Goal: Use online tool/utility: Utilize a website feature to perform a specific function

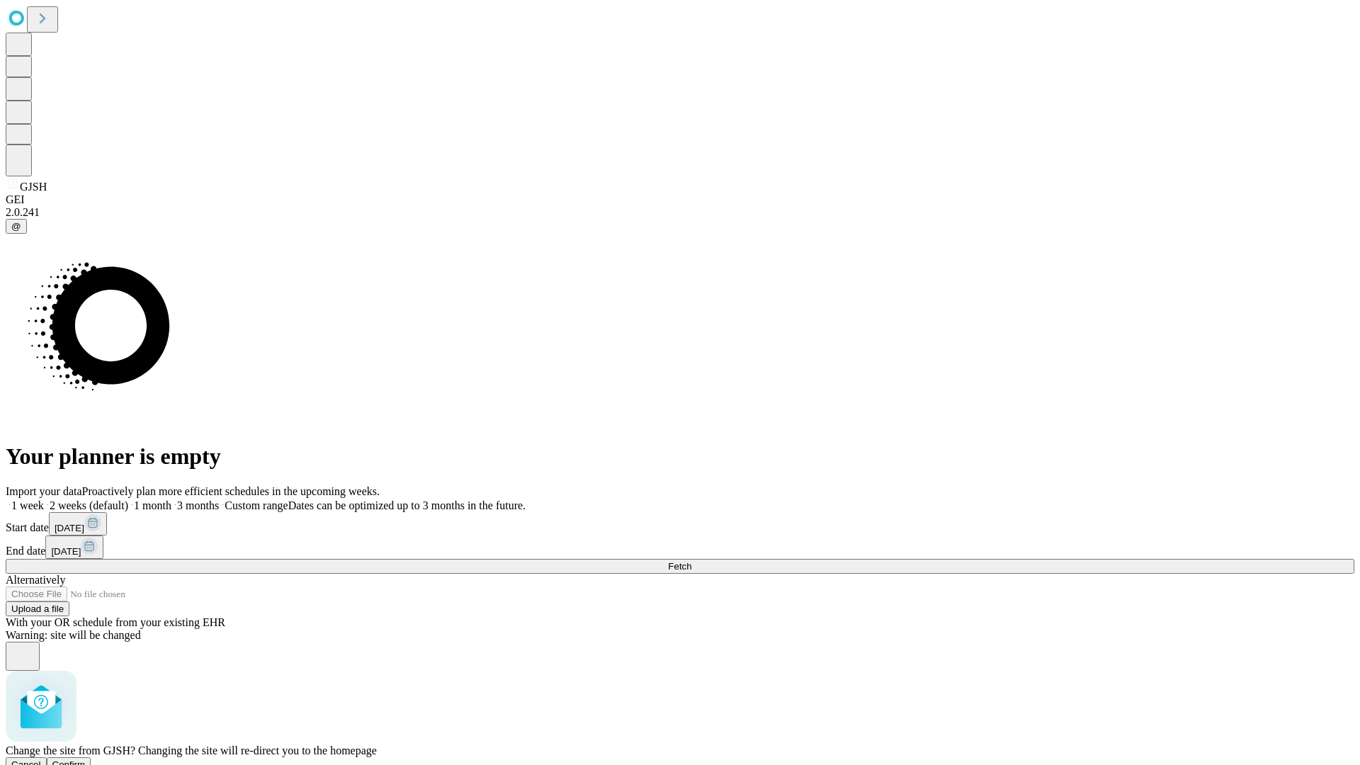
click at [86, 759] on span "Confirm" at bounding box center [68, 764] width 33 height 11
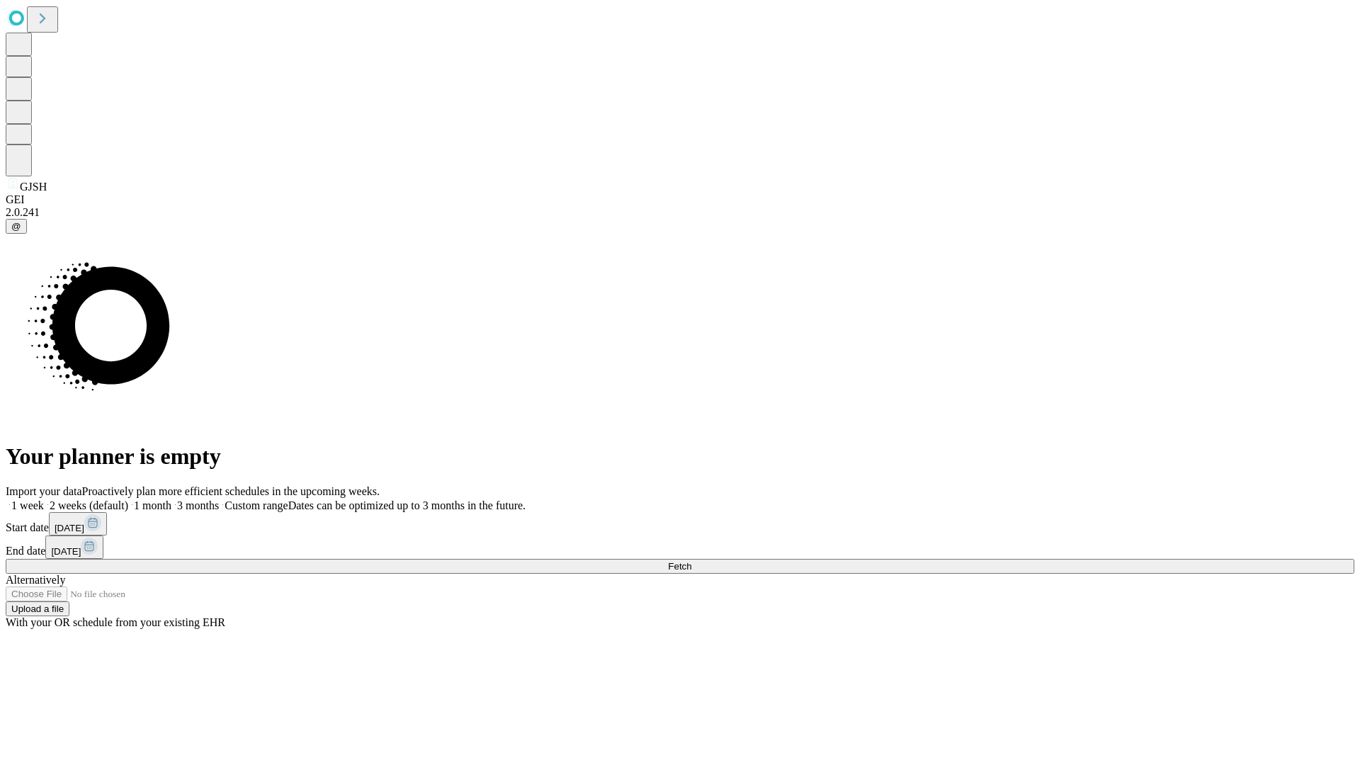
click at [44, 499] on label "1 week" at bounding box center [25, 505] width 38 height 12
click at [691, 561] on span "Fetch" at bounding box center [679, 566] width 23 height 11
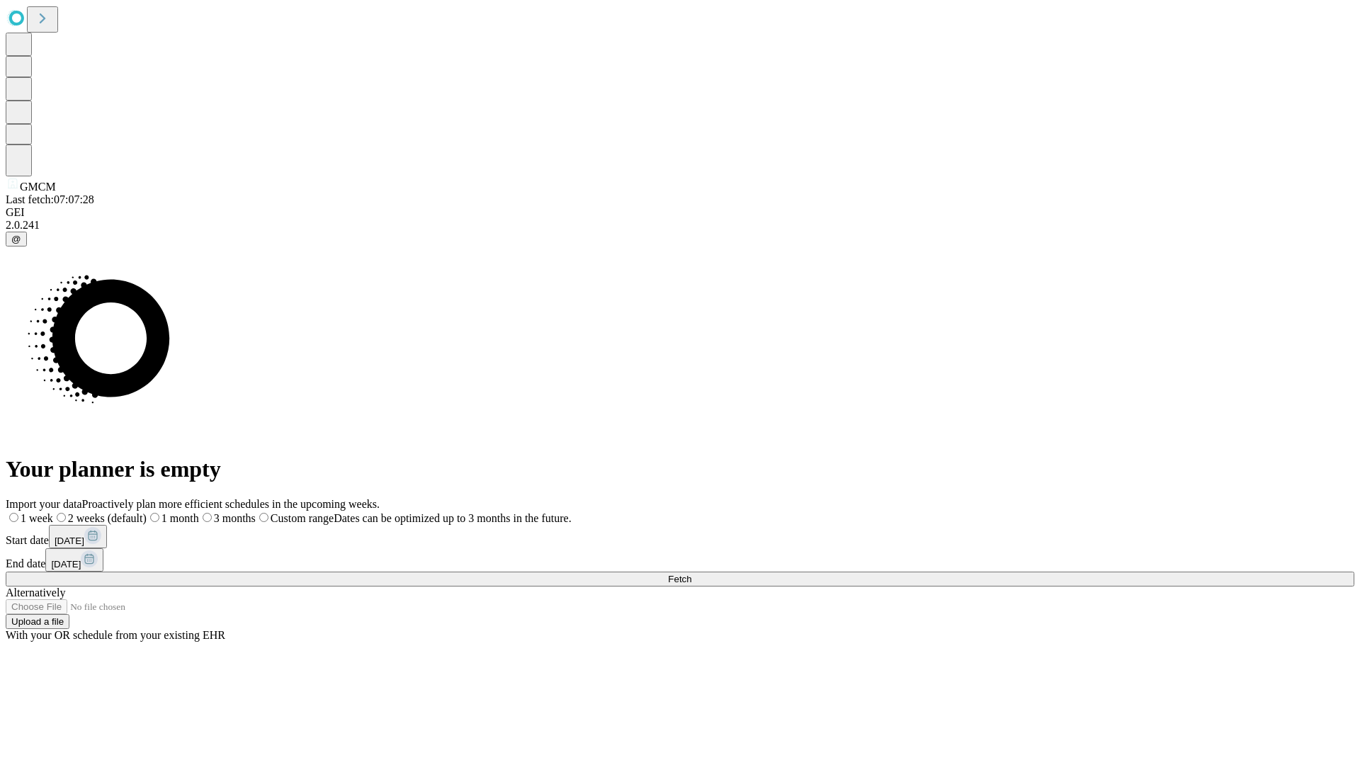
click at [53, 512] on label "1 week" at bounding box center [29, 518] width 47 height 12
click at [691, 574] on span "Fetch" at bounding box center [679, 579] width 23 height 11
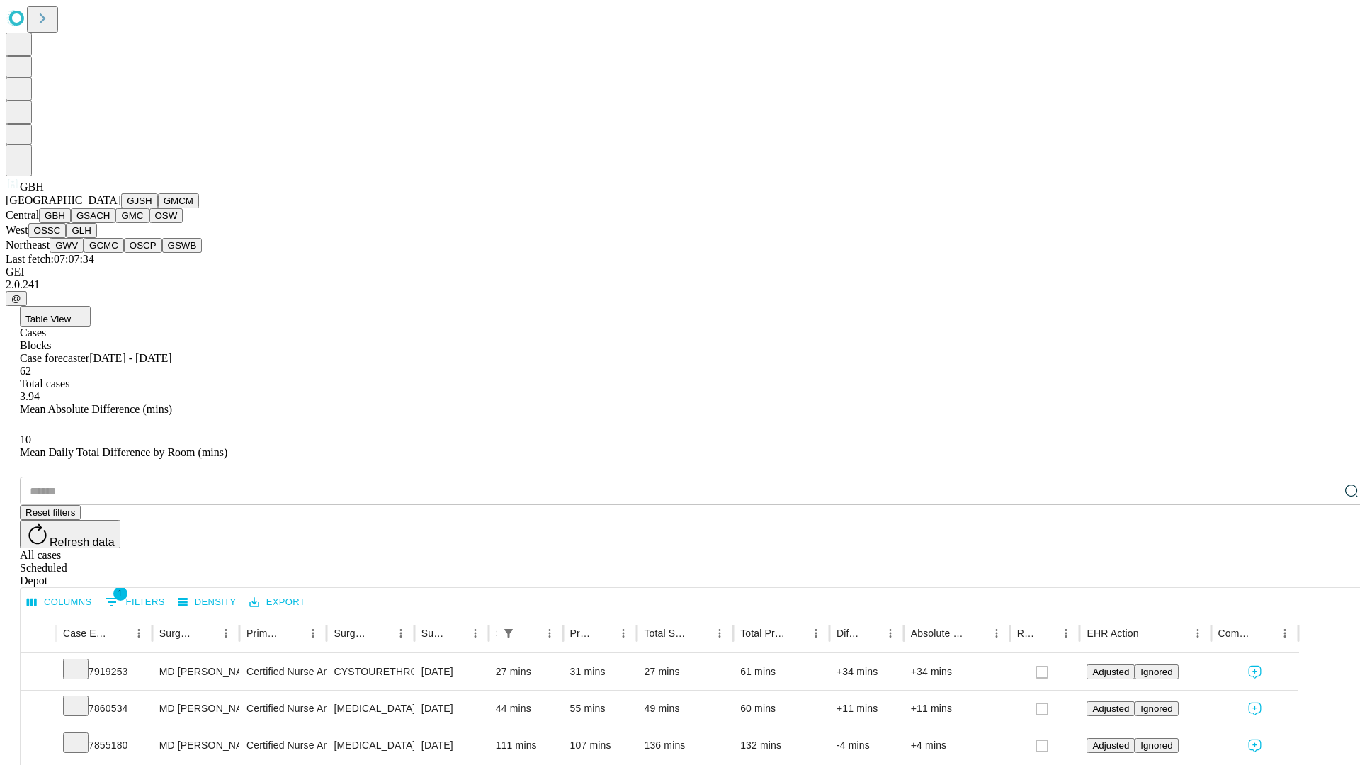
click at [110, 223] on button "GSACH" at bounding box center [93, 215] width 45 height 15
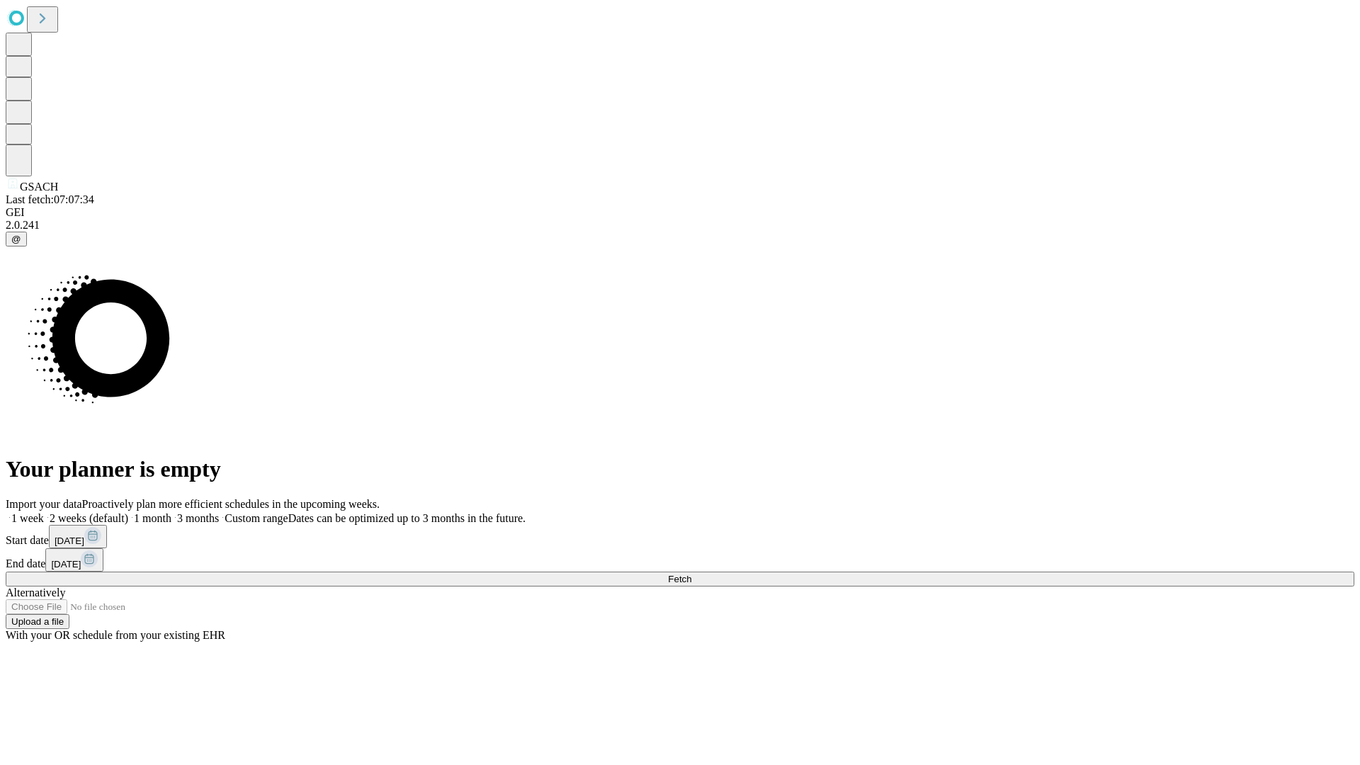
click at [44, 512] on label "1 week" at bounding box center [25, 518] width 38 height 12
click at [691, 574] on span "Fetch" at bounding box center [679, 579] width 23 height 11
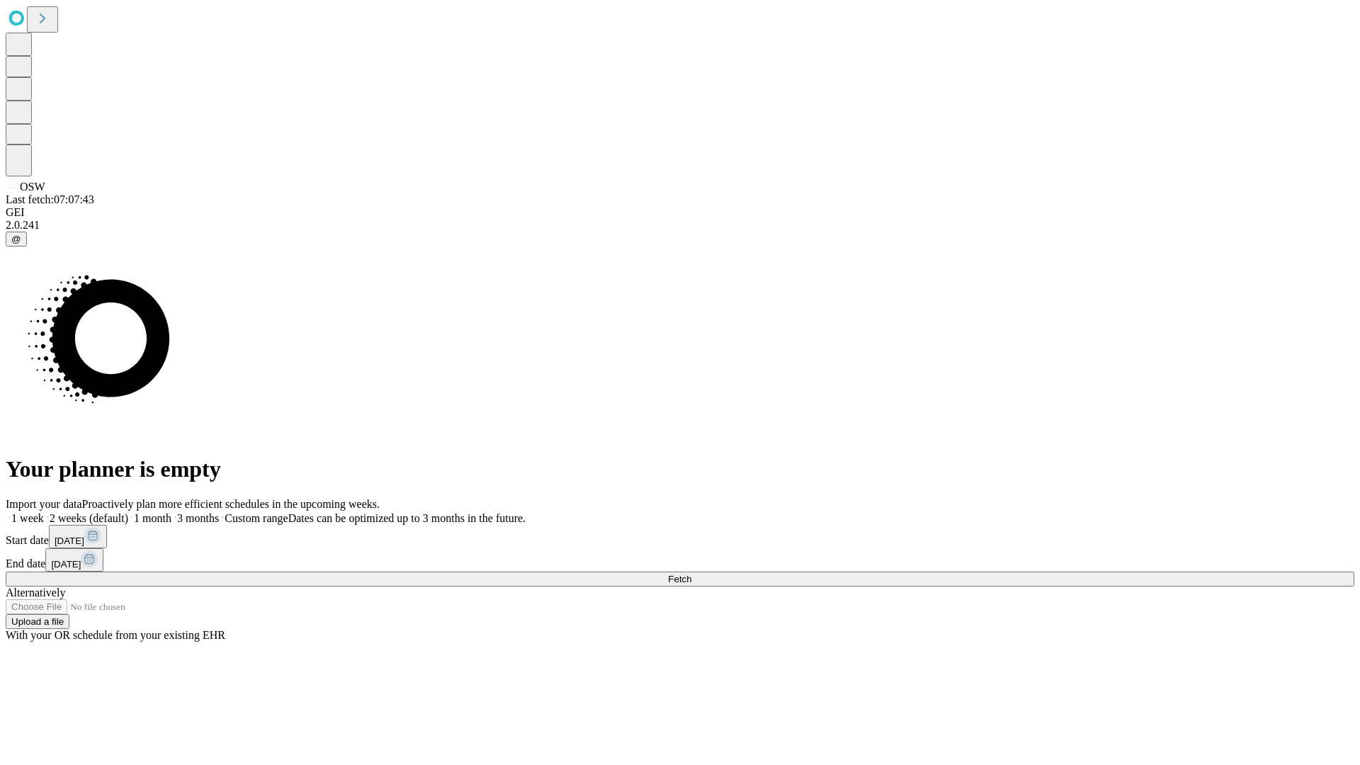
click at [44, 512] on label "1 week" at bounding box center [25, 518] width 38 height 12
click at [691, 574] on span "Fetch" at bounding box center [679, 579] width 23 height 11
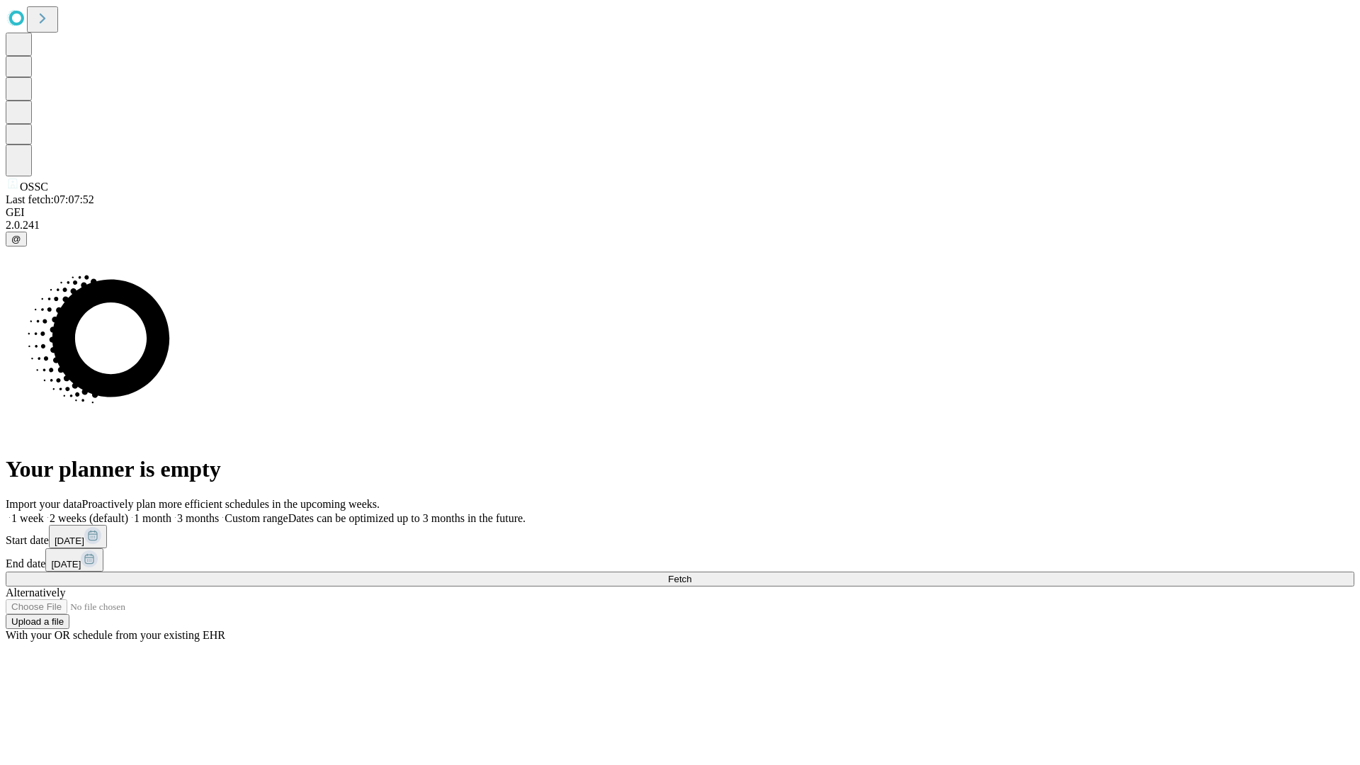
click at [44, 512] on label "1 week" at bounding box center [25, 518] width 38 height 12
click at [691, 574] on span "Fetch" at bounding box center [679, 579] width 23 height 11
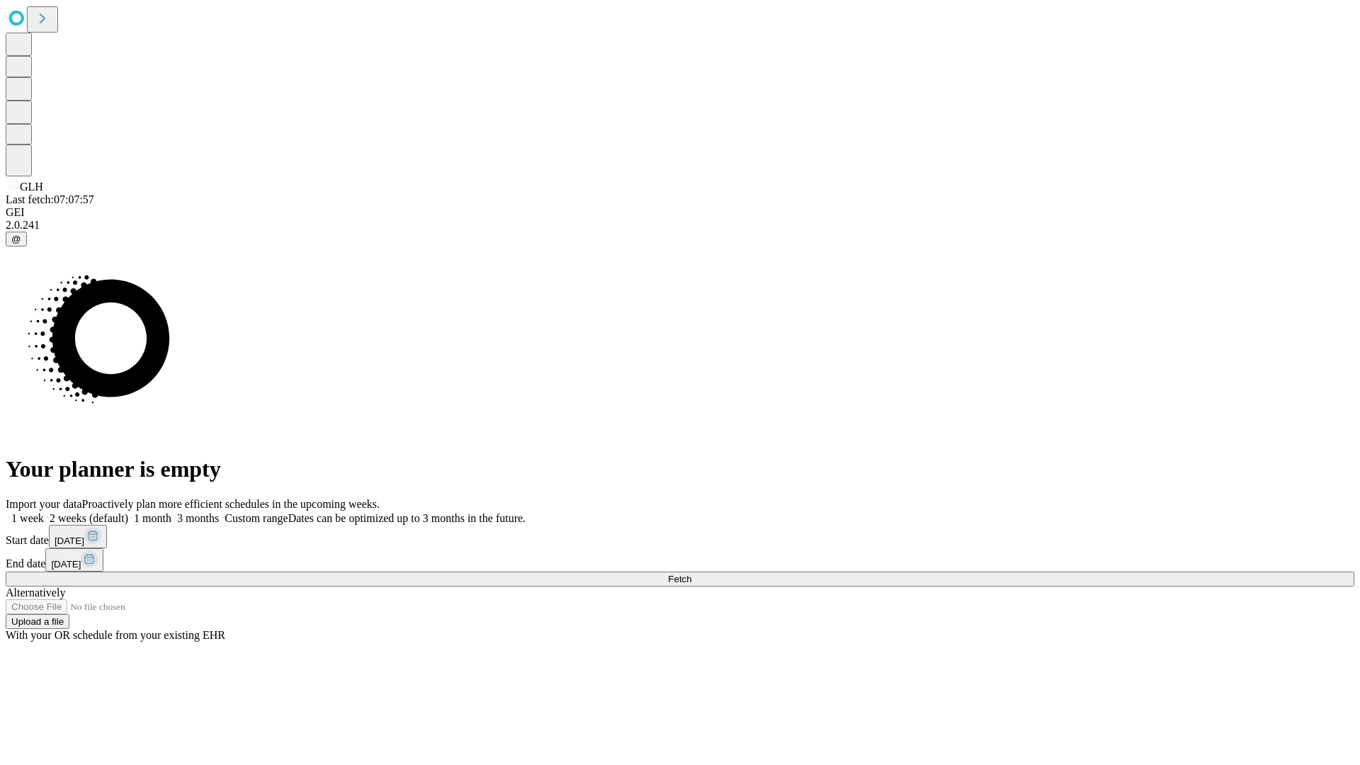
click at [44, 512] on label "1 week" at bounding box center [25, 518] width 38 height 12
click at [691, 574] on span "Fetch" at bounding box center [679, 579] width 23 height 11
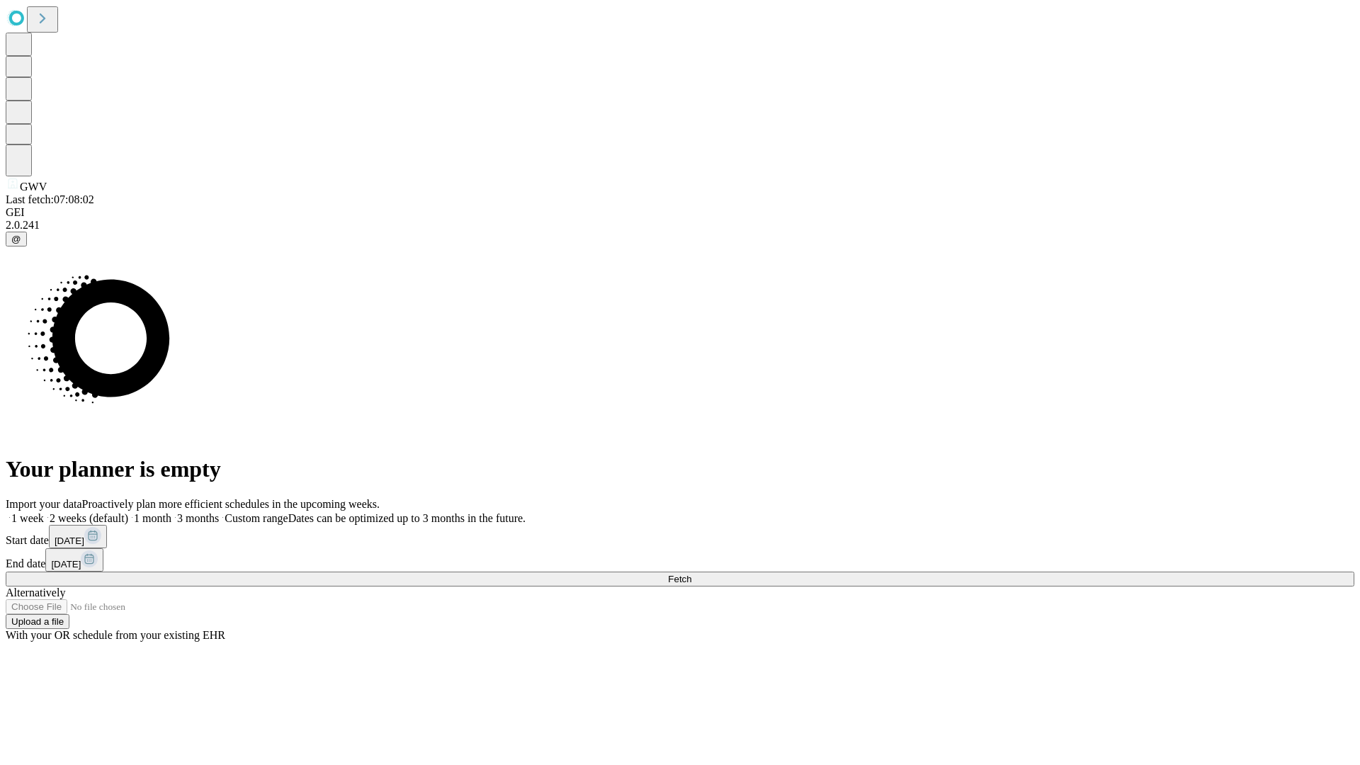
click at [691, 574] on span "Fetch" at bounding box center [679, 579] width 23 height 11
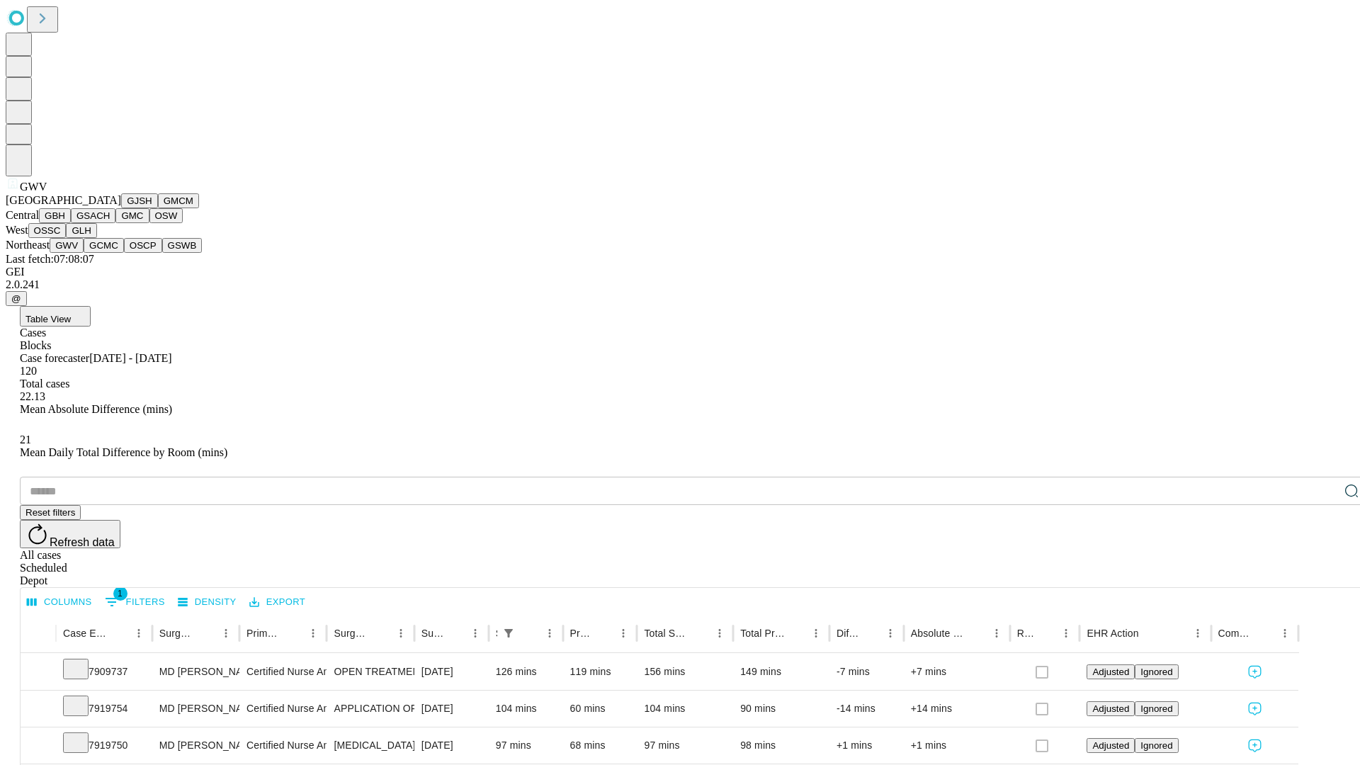
click at [110, 253] on button "GCMC" at bounding box center [104, 245] width 40 height 15
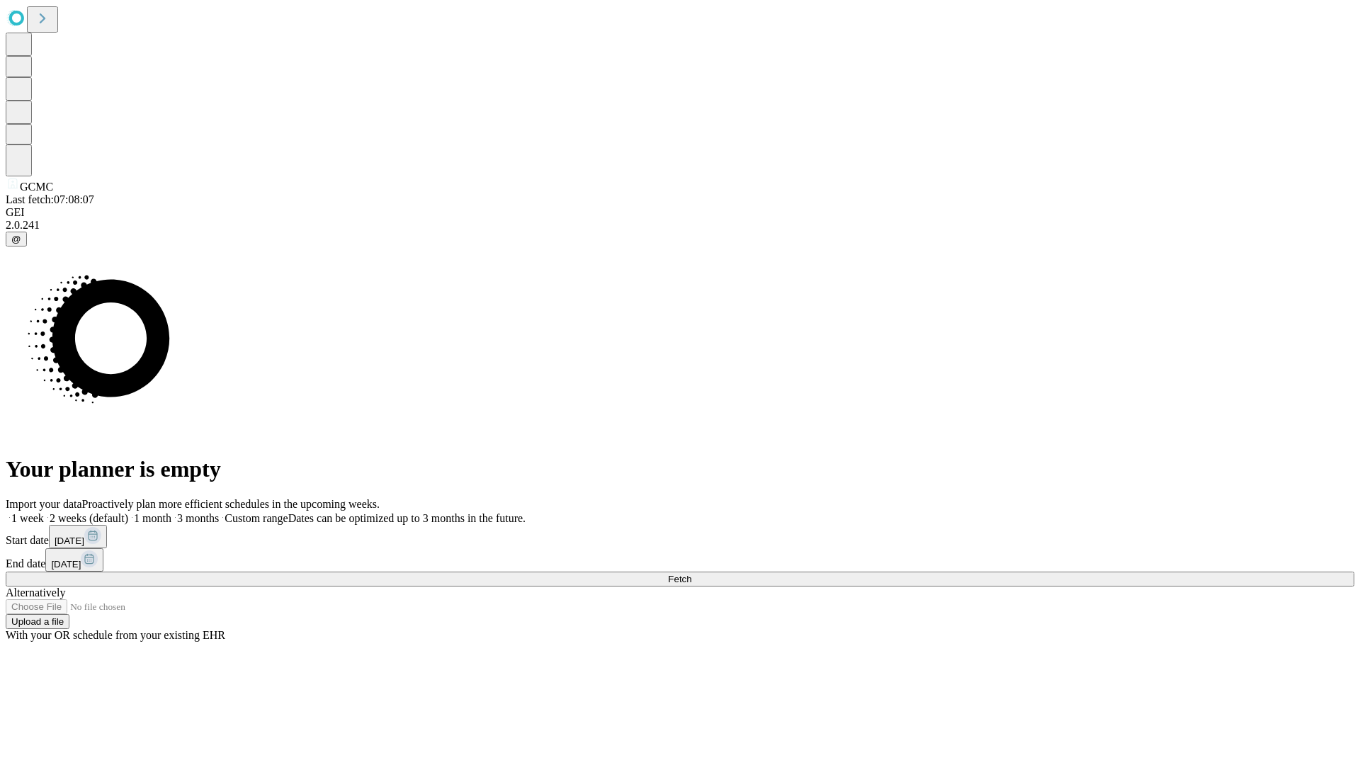
click at [44, 512] on label "1 week" at bounding box center [25, 518] width 38 height 12
click at [691, 574] on span "Fetch" at bounding box center [679, 579] width 23 height 11
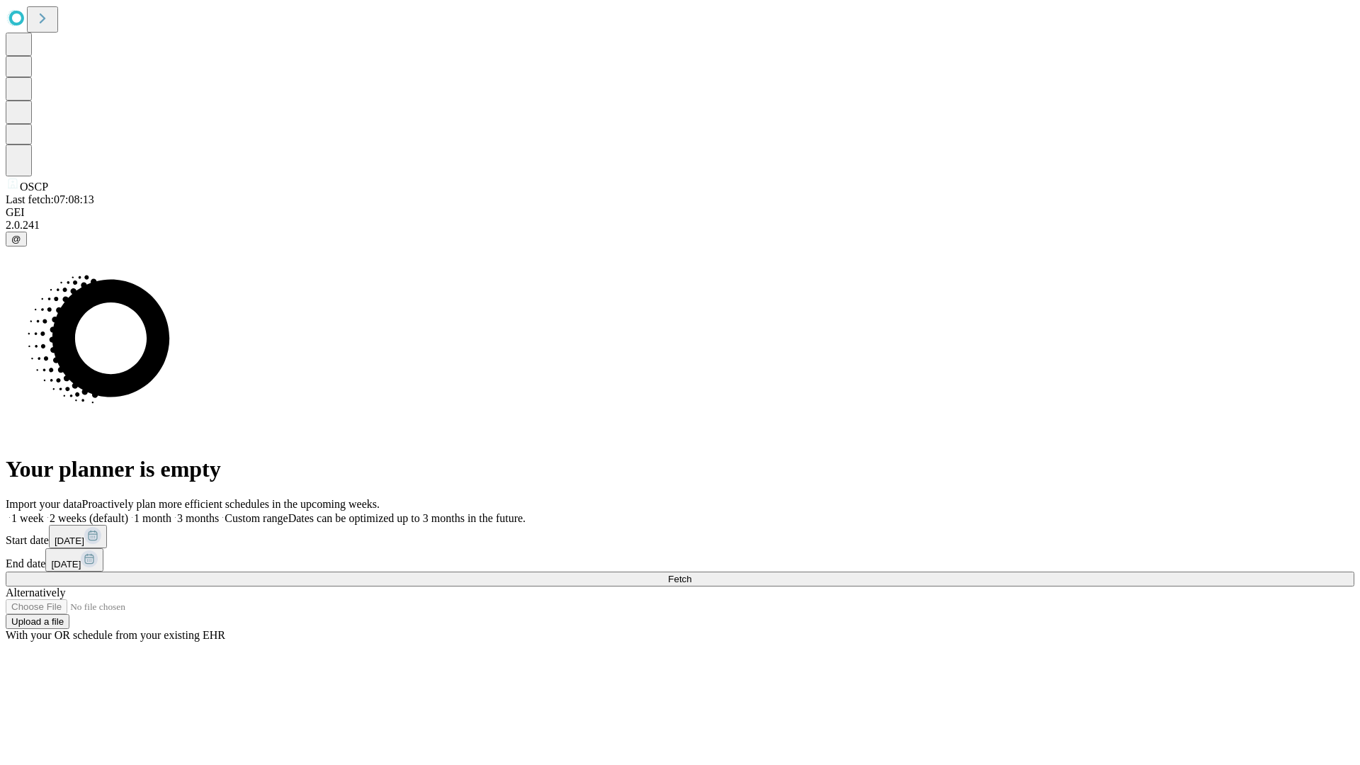
click at [44, 512] on label "1 week" at bounding box center [25, 518] width 38 height 12
click at [691, 574] on span "Fetch" at bounding box center [679, 579] width 23 height 11
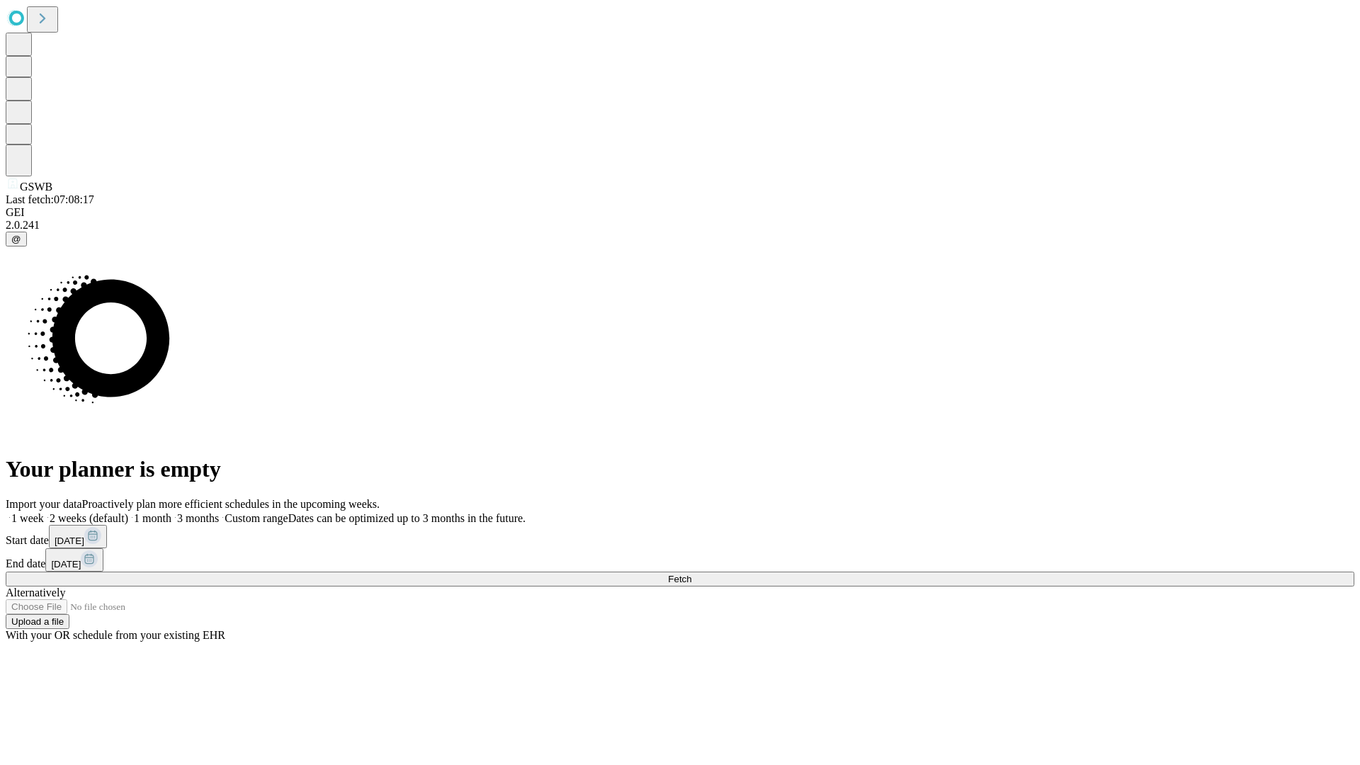
click at [44, 512] on label "1 week" at bounding box center [25, 518] width 38 height 12
